Goal: Task Accomplishment & Management: Manage account settings

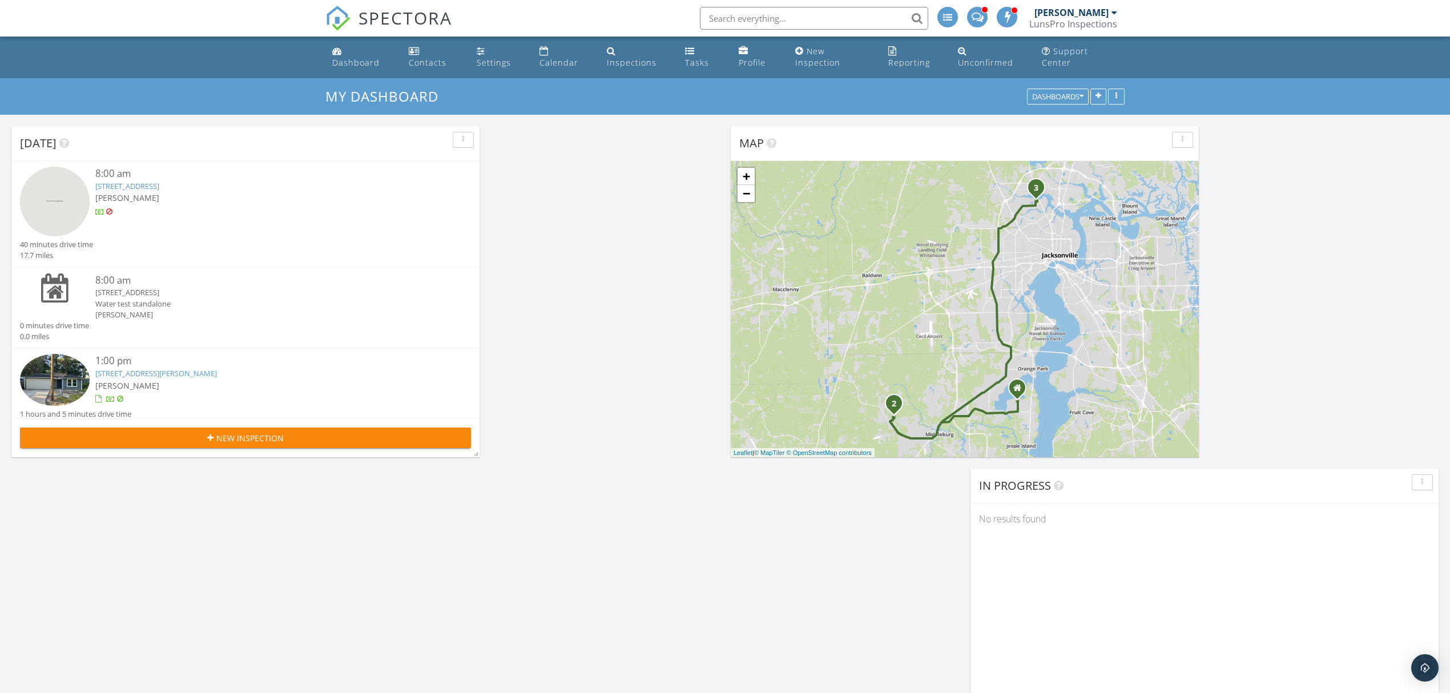
click at [223, 179] on div "8:00 am" at bounding box center [264, 174] width 339 height 14
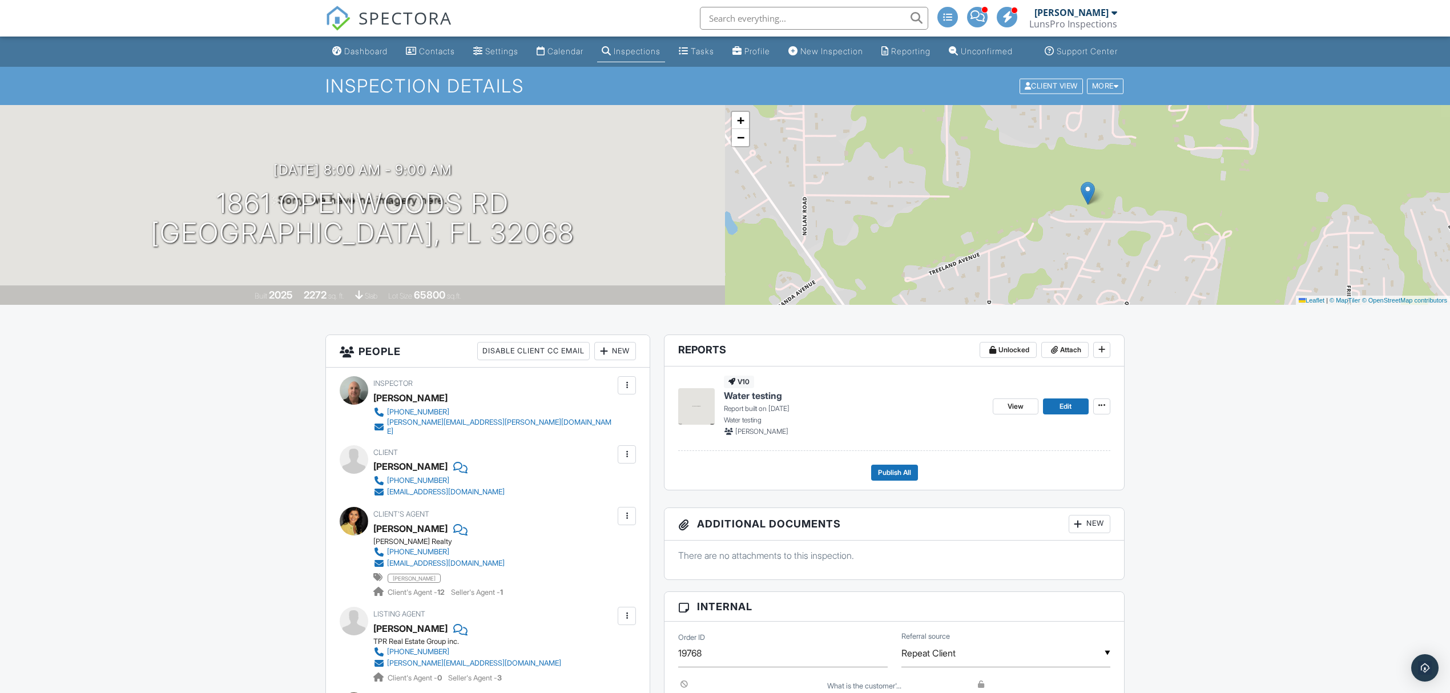
click at [364, 53] on link "Dashboard" at bounding box center [360, 51] width 65 height 21
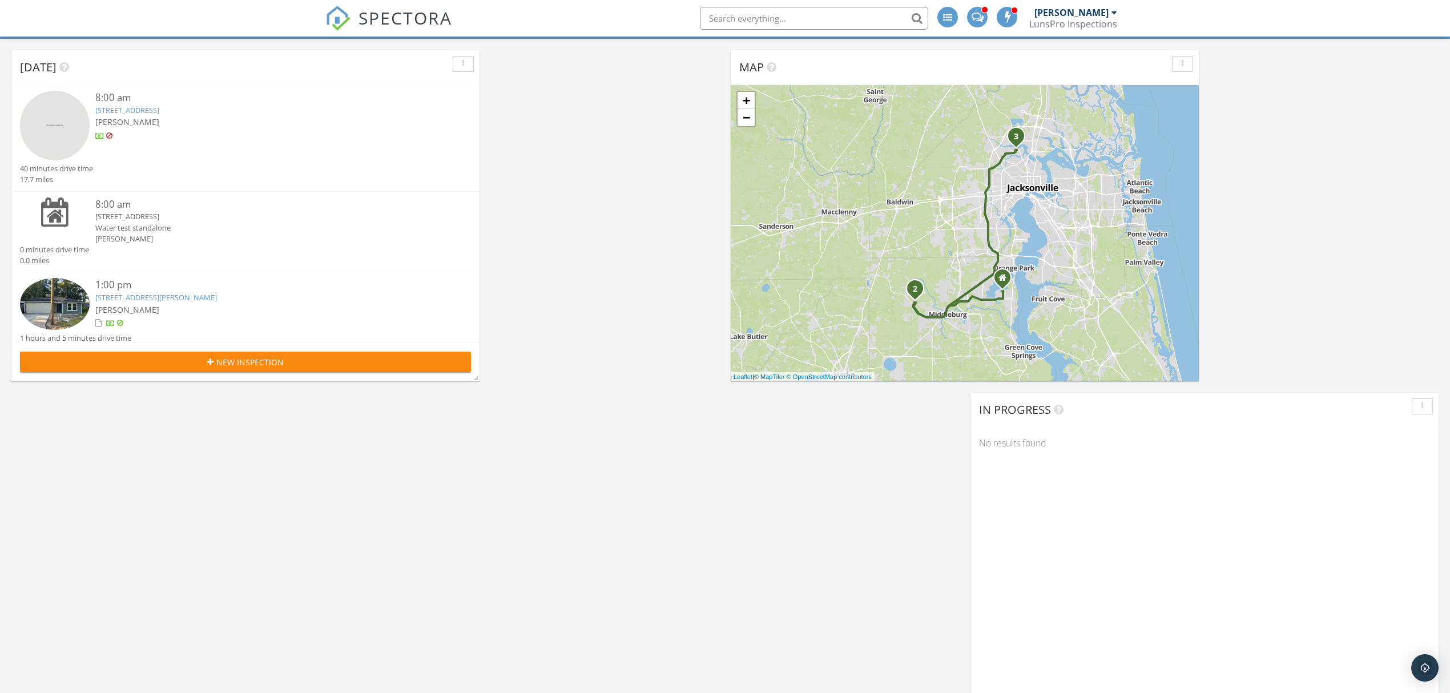
click at [126, 112] on link "1861 Openwoods Rd, Middleburg, FL 32068" at bounding box center [127, 110] width 64 height 10
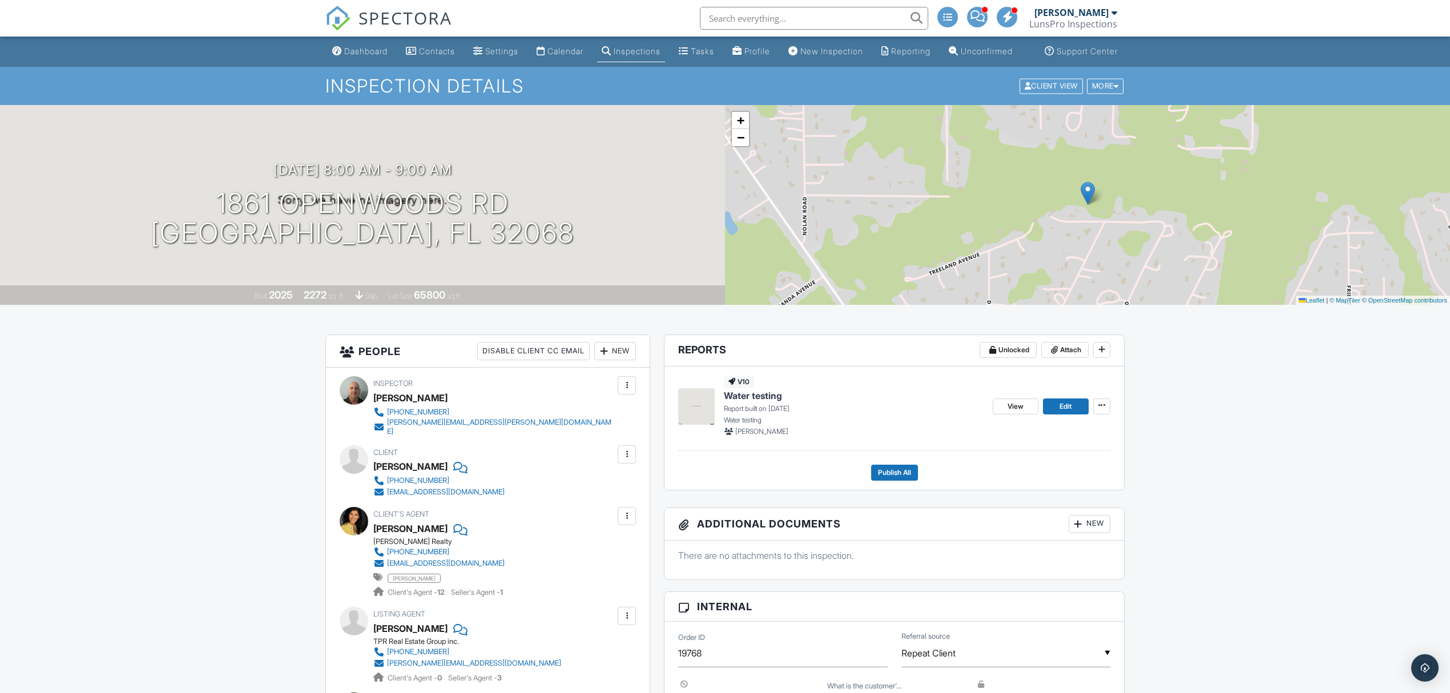
click at [568, 56] on div "Calendar" at bounding box center [566, 51] width 36 height 10
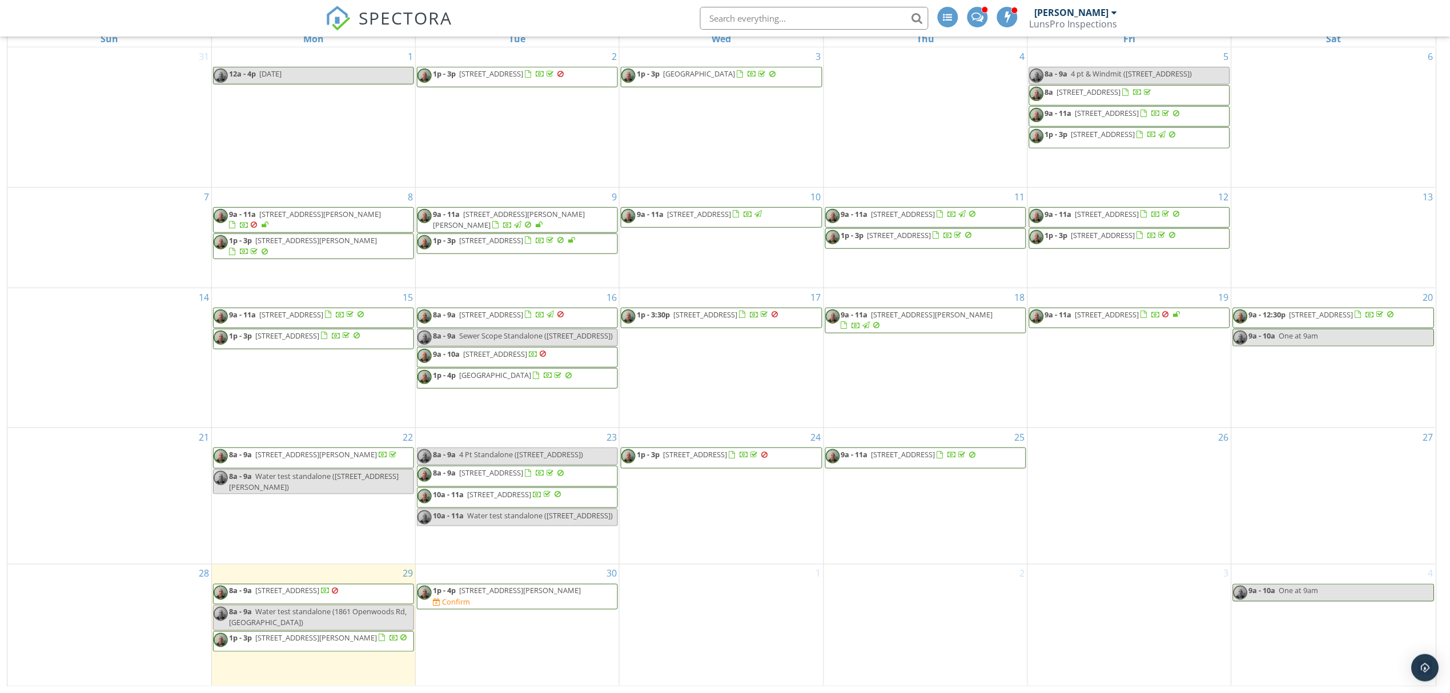
scroll to position [163, 0]
